Goal: Task Accomplishment & Management: Manage account settings

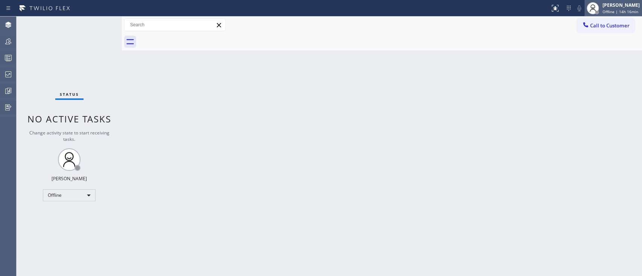
click at [602, 12] on span "Offline | 14h 16min" at bounding box center [620, 11] width 36 height 5
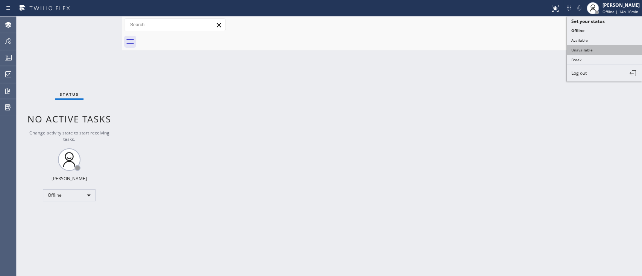
click at [583, 53] on button "Unavailable" at bounding box center [604, 50] width 75 height 10
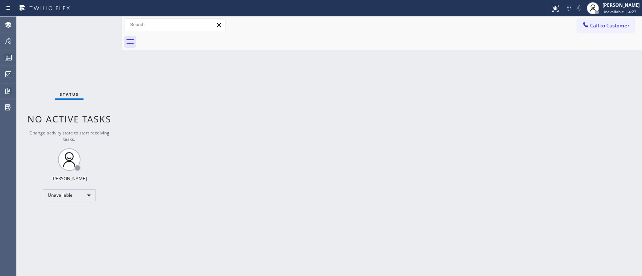
click at [567, 167] on div "Back to Dashboard Change Sender ID Customers Technicians Select a contact Outbo…" at bounding box center [382, 147] width 520 height 260
click at [551, 142] on div "Back to Dashboard Change Sender ID Customers Technicians Select a contact Outbo…" at bounding box center [382, 147] width 520 height 260
